Goal: Information Seeking & Learning: Learn about a topic

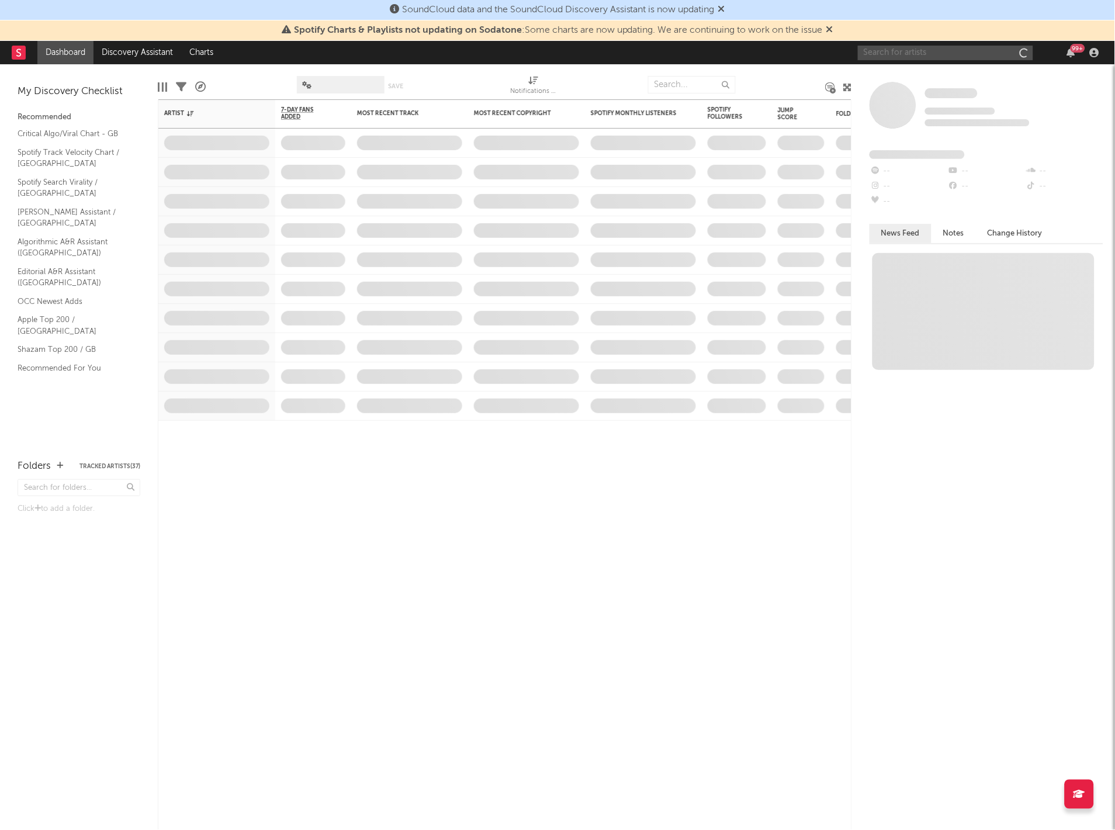
click at [921, 53] on input "text" at bounding box center [945, 53] width 175 height 15
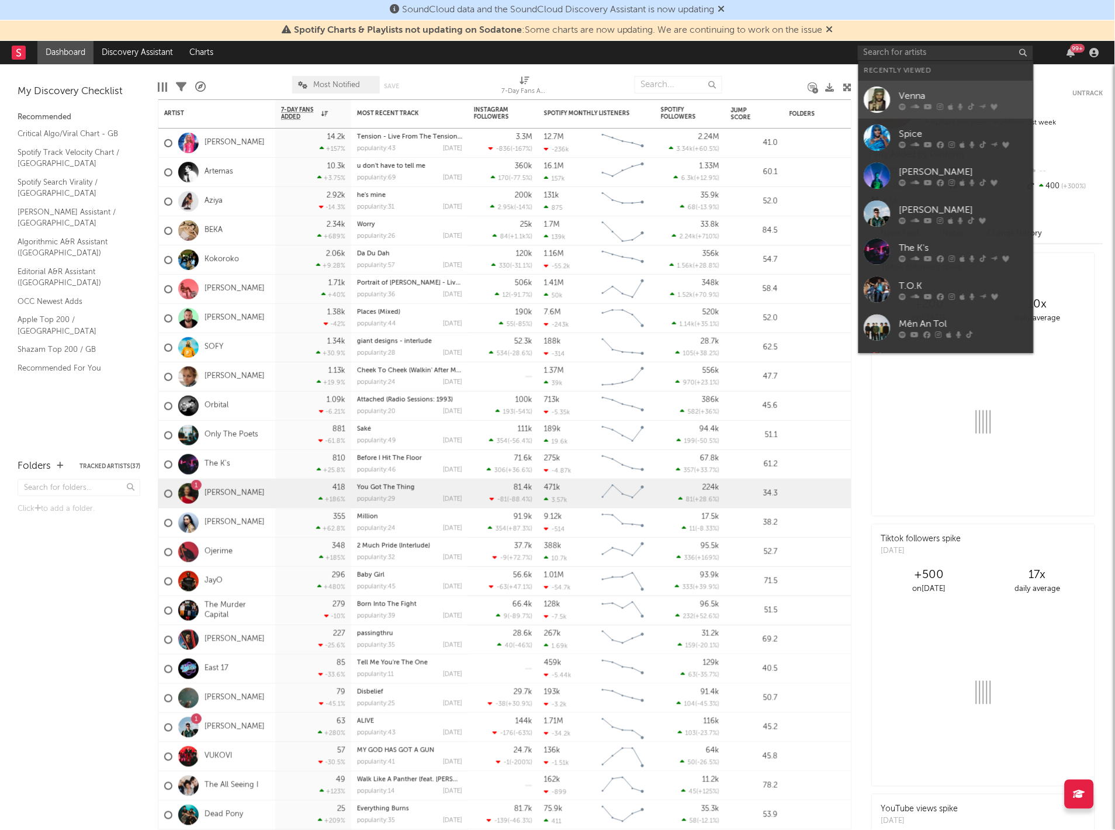
click at [912, 91] on div "Venna" at bounding box center [963, 96] width 129 height 14
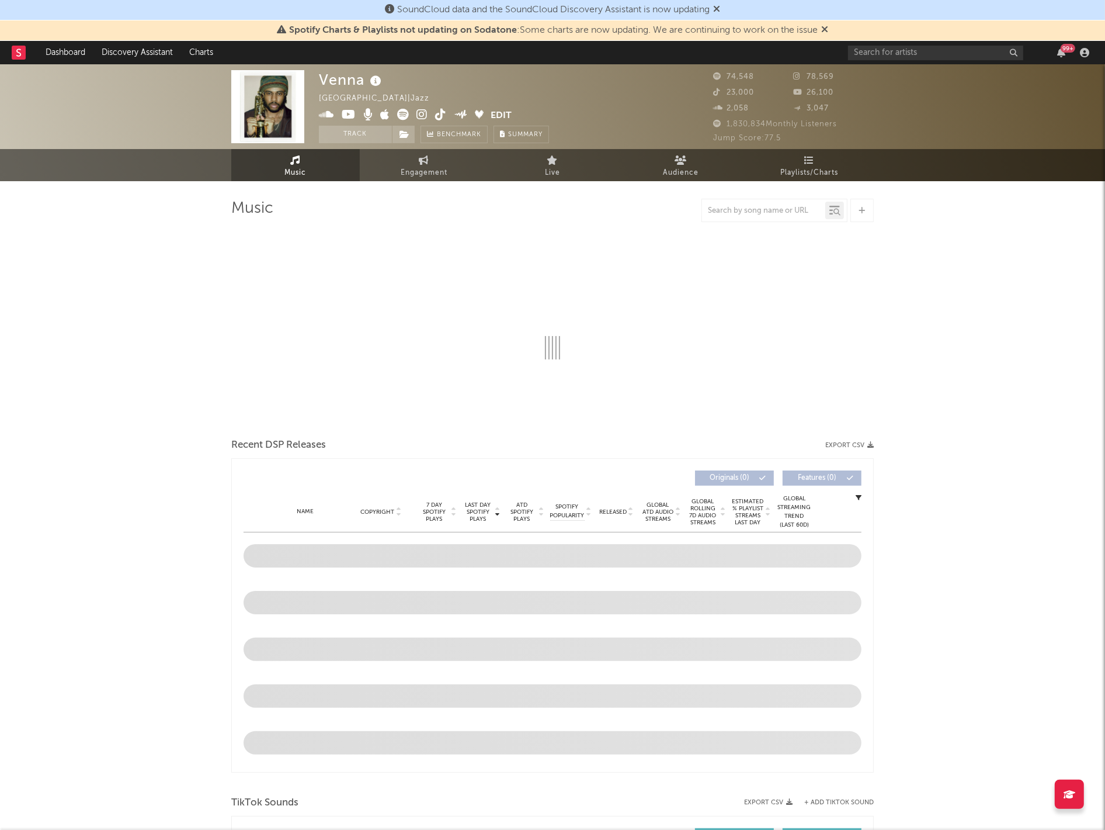
select select "6m"
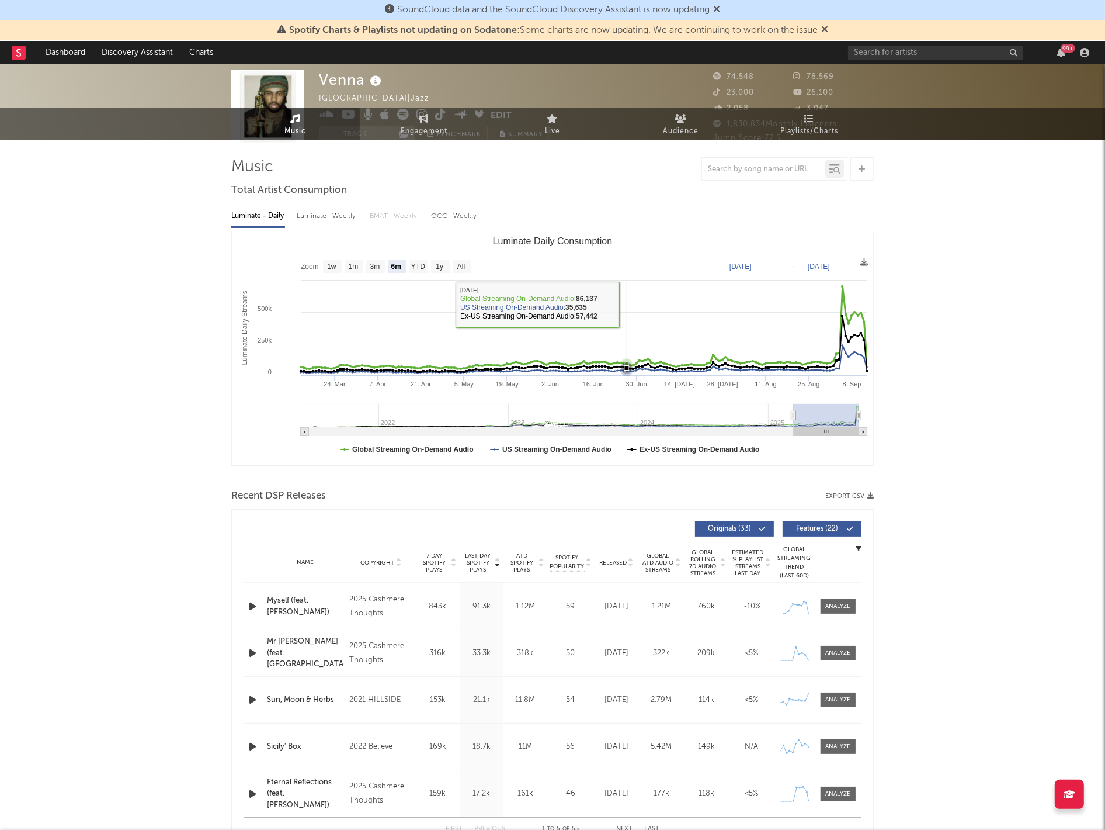
scroll to position [584, 0]
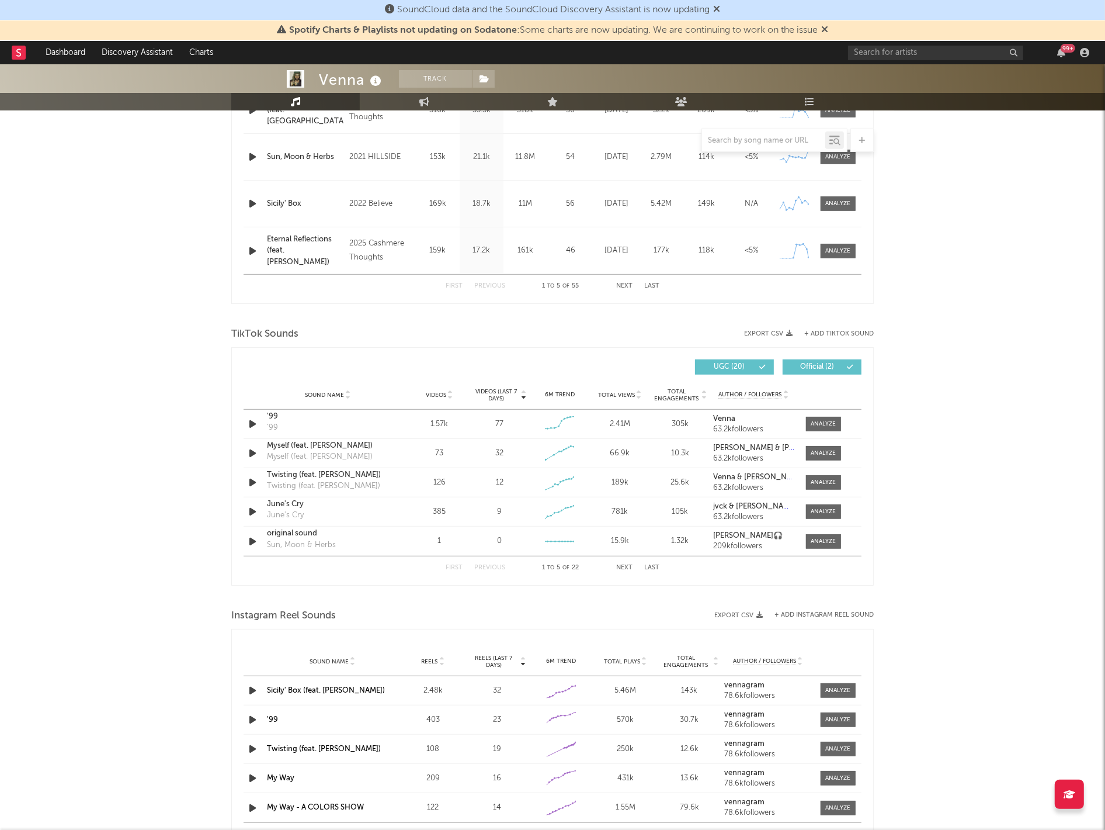
click at [717, 133] on div at bounding box center [763, 140] width 123 height 15
click at [719, 140] on input "text" at bounding box center [763, 140] width 123 height 9
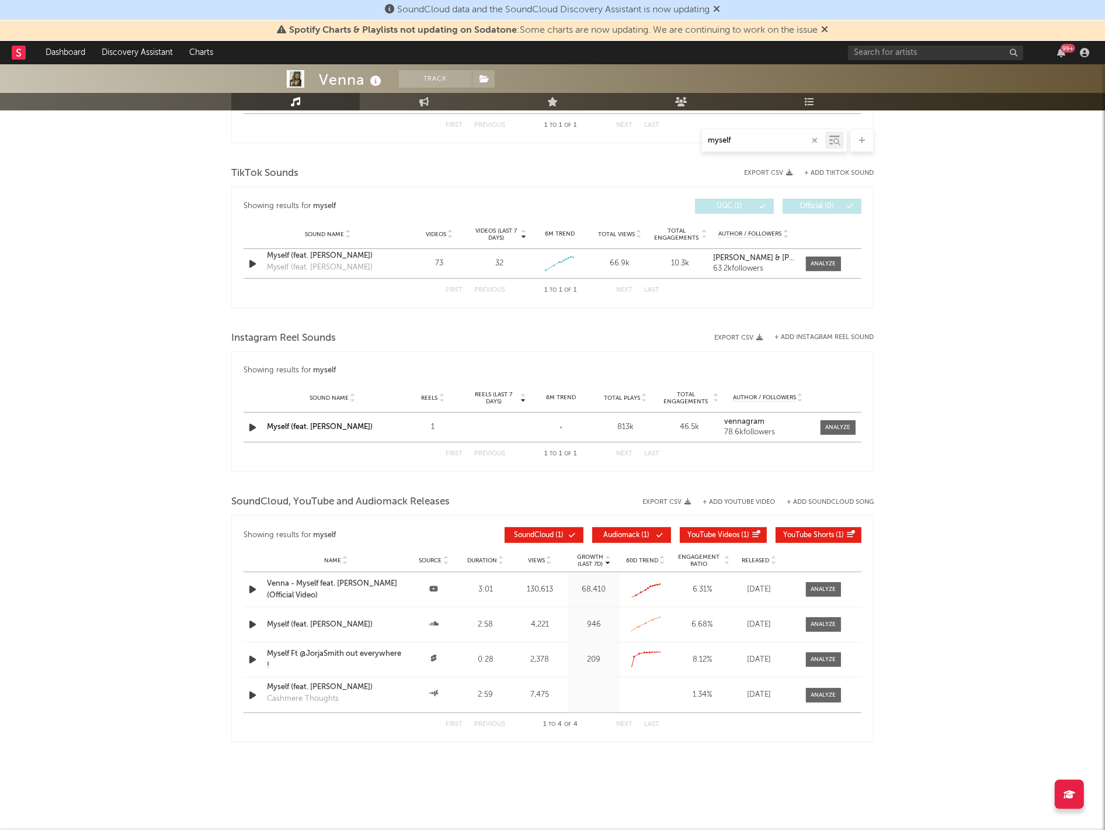
scroll to position [559, 0]
type input "myself"
click at [828, 259] on div at bounding box center [823, 263] width 25 height 9
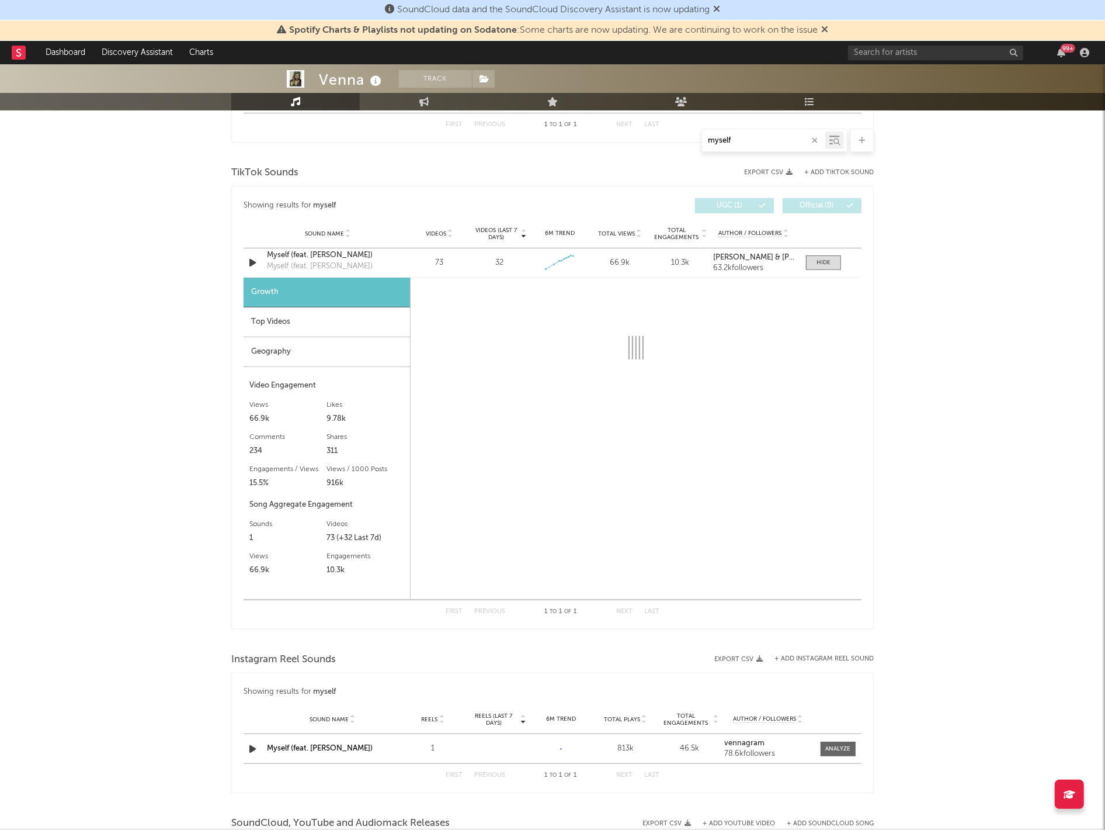
select select "1w"
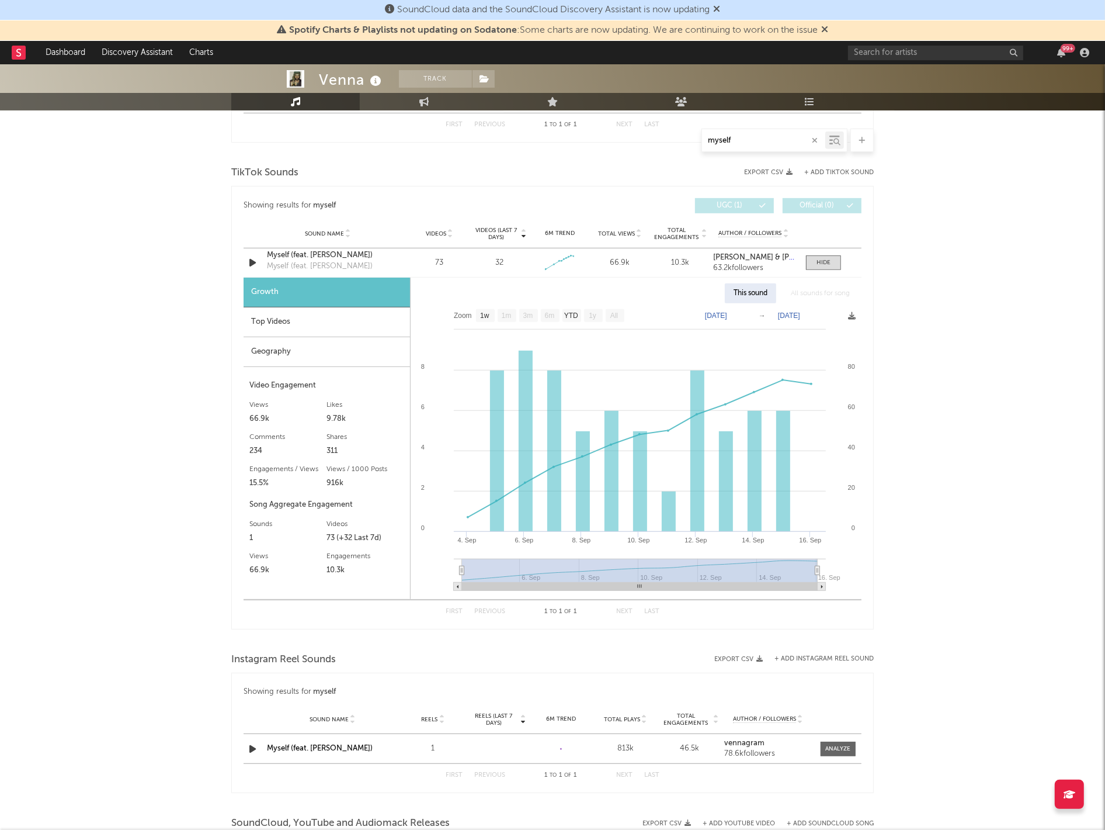
drag, startPoint x: 827, startPoint y: 268, endPoint x: 881, endPoint y: 266, distance: 54.4
click at [826, 268] on span at bounding box center [823, 262] width 35 height 15
